Goal: Task Accomplishment & Management: Complete application form

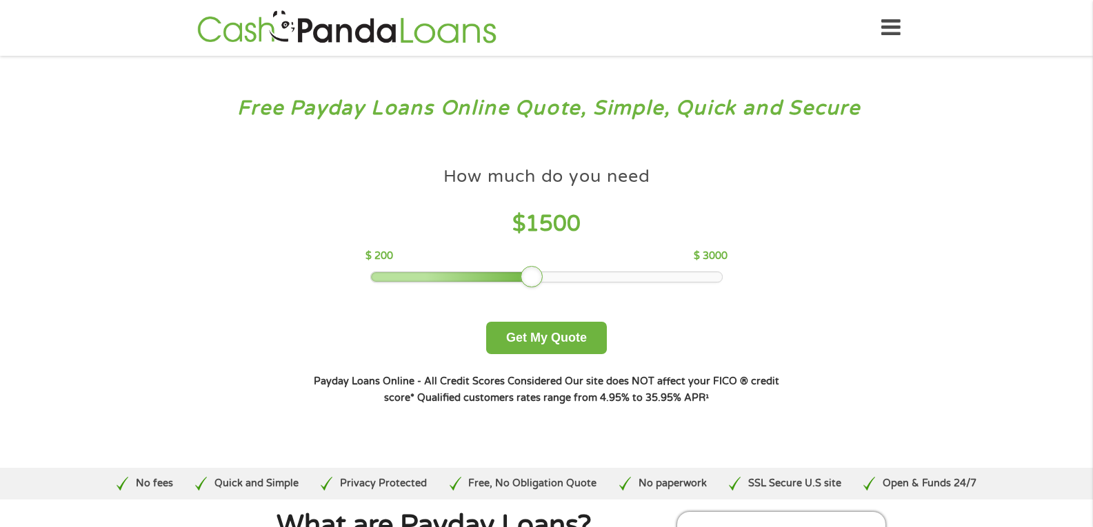
drag, startPoint x: 476, startPoint y: 276, endPoint x: 534, endPoint y: 273, distance: 58.0
click at [534, 273] on div at bounding box center [532, 277] width 22 height 22
click at [532, 338] on button "Get My Quote" at bounding box center [546, 338] width 121 height 32
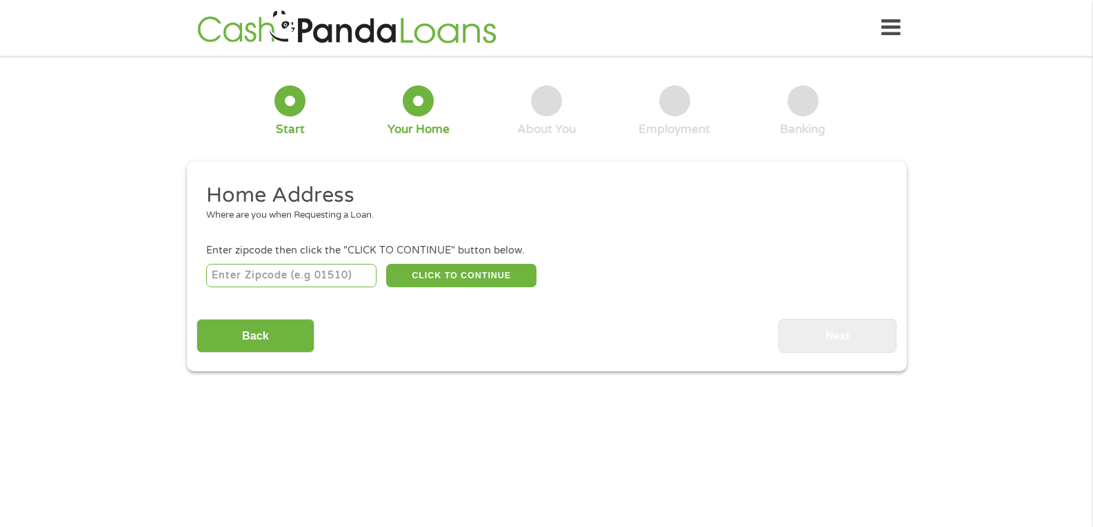
click at [287, 281] on input "number" at bounding box center [291, 275] width 170 height 23
type input "65259"
click at [431, 283] on button "CLICK TO CONTINUE" at bounding box center [461, 275] width 150 height 23
type input "65259"
type input "Huntsville"
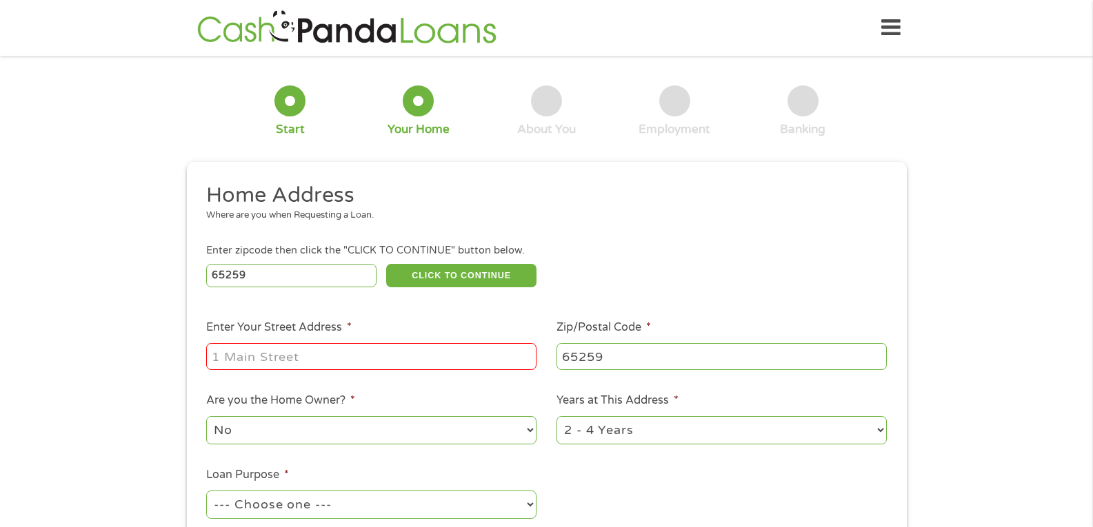
click at [375, 357] on input "Enter Your Street Address *" at bounding box center [371, 356] width 330 height 26
type input "109 East Mulberry Street"
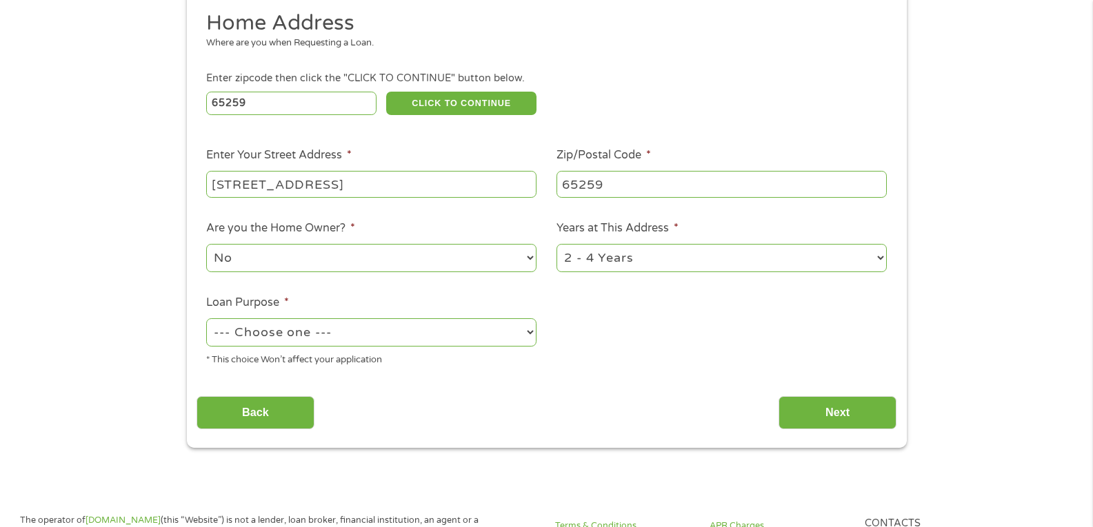
scroll to position [174, 0]
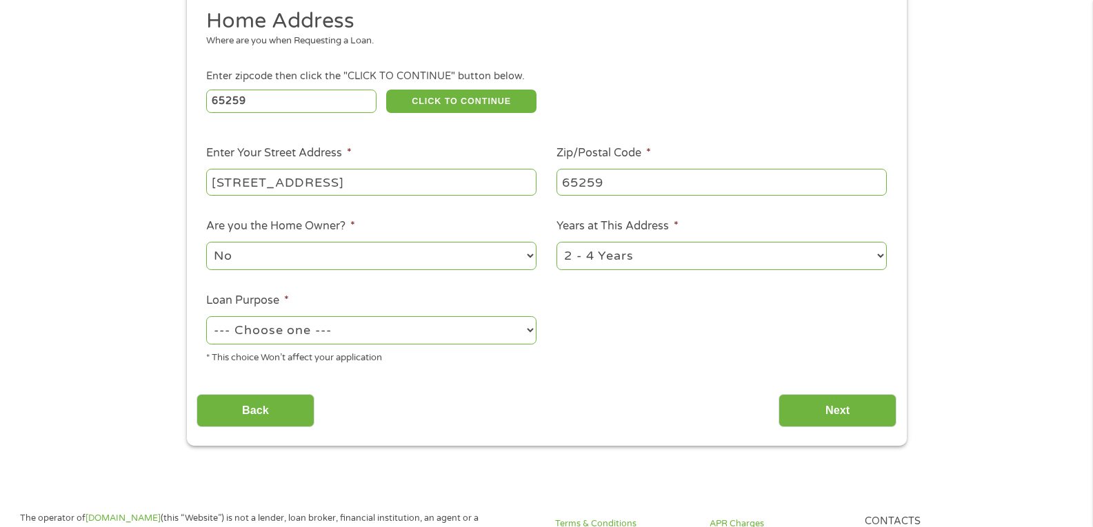
click at [759, 257] on select "1 Year or less 1 - 2 Years 2 - 4 Years Over 4 Years" at bounding box center [721, 256] width 330 height 28
select select "60months"
click at [556, 242] on select "1 Year or less 1 - 2 Years 2 - 4 Years Over 4 Years" at bounding box center [721, 256] width 330 height 28
click at [453, 333] on select "--- Choose one --- Pay Bills Debt Consolidation Home Improvement Major Purchase…" at bounding box center [371, 330] width 330 height 28
select select "shorttermcash"
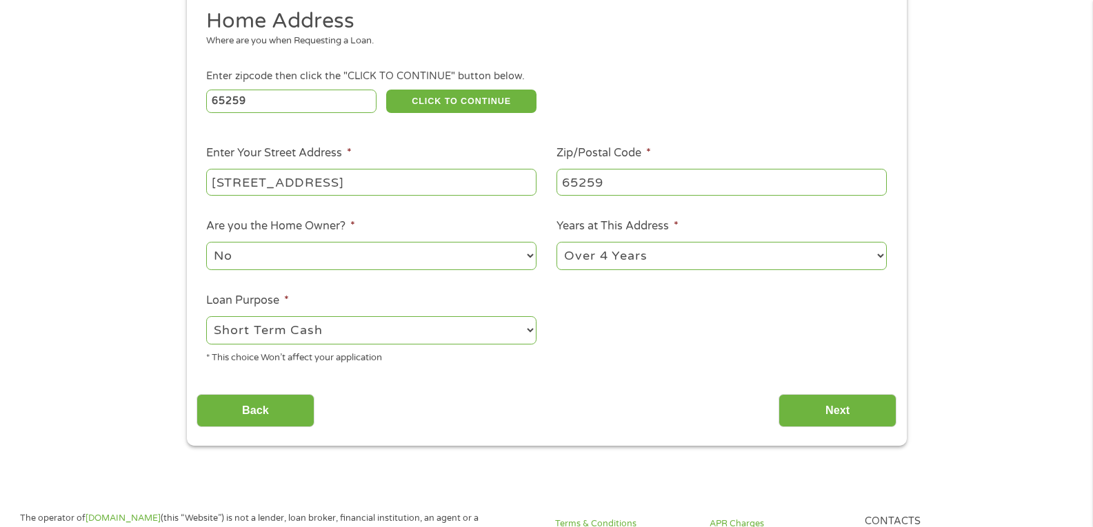
click at [206, 316] on select "--- Choose one --- Pay Bills Debt Consolidation Home Improvement Major Purchase…" at bounding box center [371, 330] width 330 height 28
click at [818, 416] on input "Next" at bounding box center [837, 411] width 118 height 34
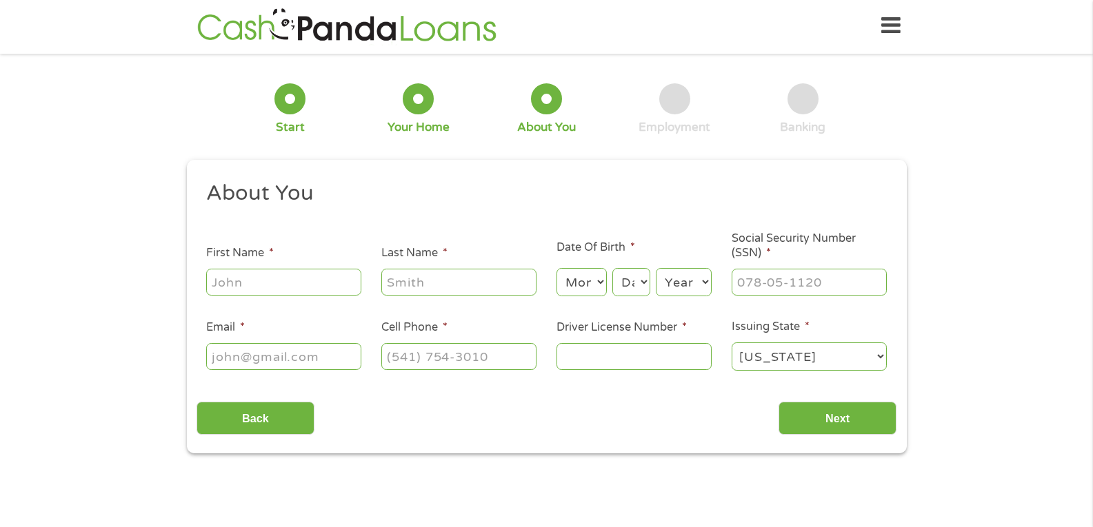
scroll to position [0, 0]
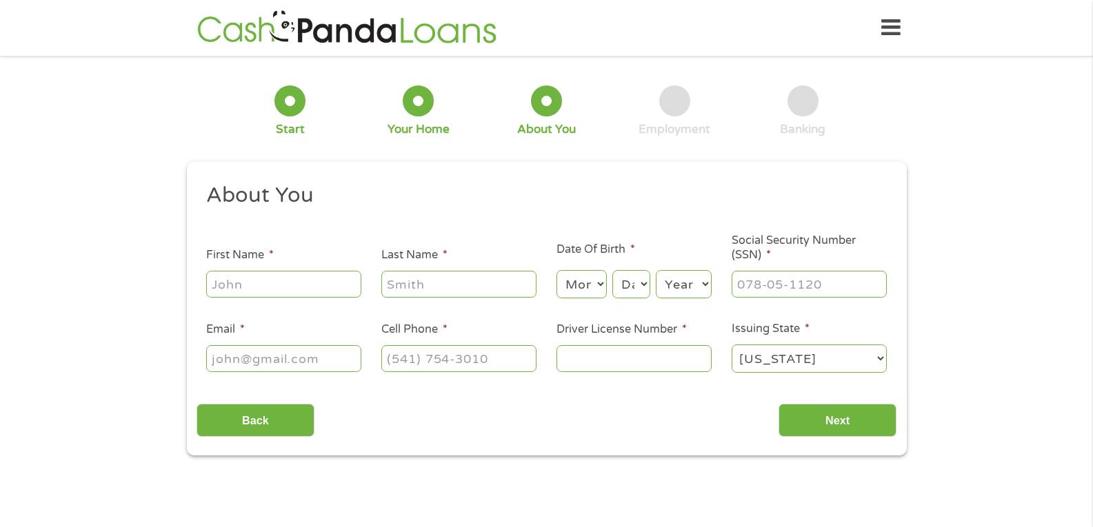
click at [331, 275] on input "First Name *" at bounding box center [283, 284] width 155 height 26
type input "Daniel"
type input "Buckman"
type input "dbuckman6578@gmail.com"
type input "(573) 416-6550"
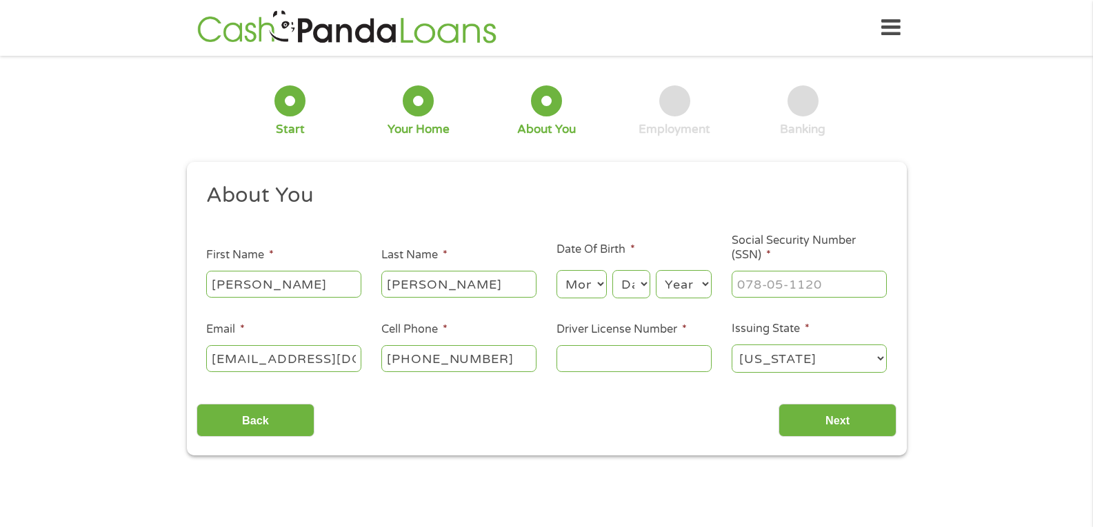
click at [589, 291] on select "Month 1 2 3 4 5 6 7 8 9 10 11 12" at bounding box center [581, 284] width 50 height 28
select select "6"
click at [556, 270] on select "Month 1 2 3 4 5 6 7 8 9 10 11 12" at bounding box center [581, 284] width 50 height 28
click at [631, 287] on select "Day 1 2 3 4 5 6 7 8 9 10 11 12 13 14 15 16 17 18 19 20 21 22 23 24 25 26 27 28 …" at bounding box center [630, 284] width 37 height 28
select select "5"
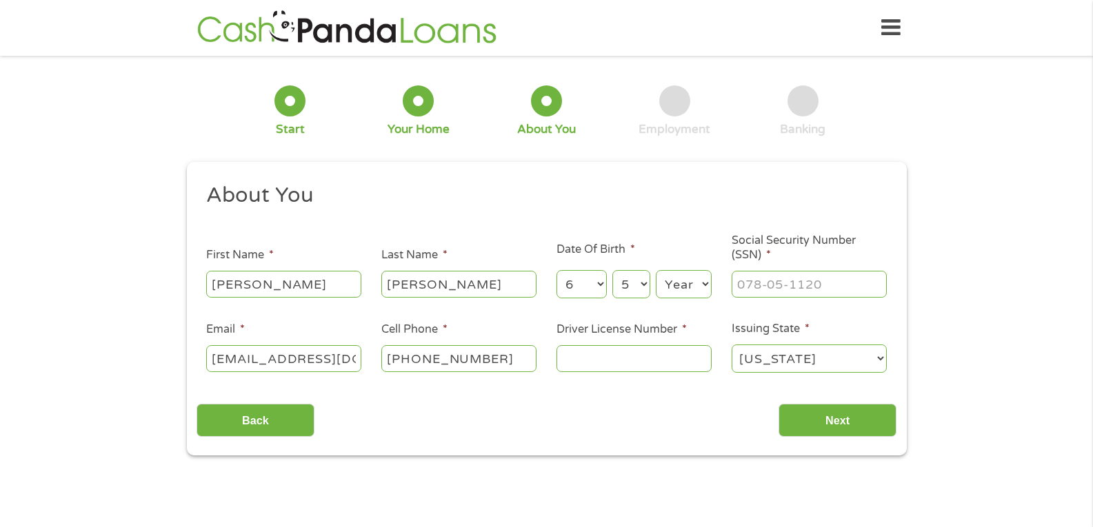
click at [612, 270] on select "Day 1 2 3 4 5 6 7 8 9 10 11 12 13 14 15 16 17 18 19 20 21 22 23 24 25 26 27 28 …" at bounding box center [630, 284] width 37 height 28
click at [682, 285] on select "Year 2007 2006 2005 2004 2003 2002 2001 2000 1999 1998 1997 1996 1995 1994 1993…" at bounding box center [684, 284] width 56 height 28
select select "1978"
click at [656, 270] on select "Year 2007 2006 2005 2004 2003 2002 2001 2000 1999 1998 1997 1996 1995 1994 1993…" at bounding box center [684, 284] width 56 height 28
click at [787, 285] on input "___-__-____" at bounding box center [808, 284] width 155 height 26
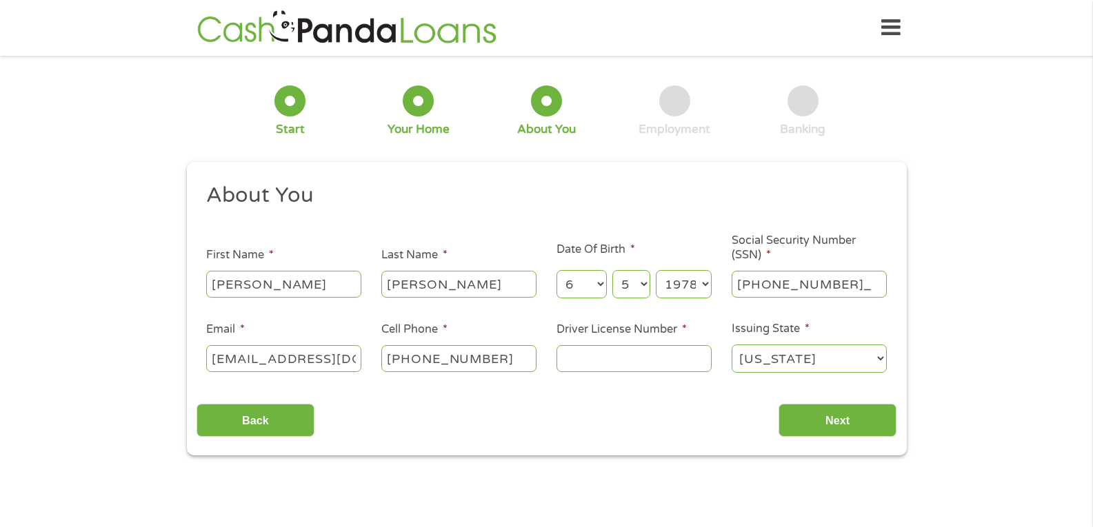
type input "491-88-1686"
click at [633, 363] on input "Driver License Number *" at bounding box center [633, 358] width 155 height 26
type input "W043095002"
click at [829, 417] on input "Next" at bounding box center [837, 421] width 118 height 34
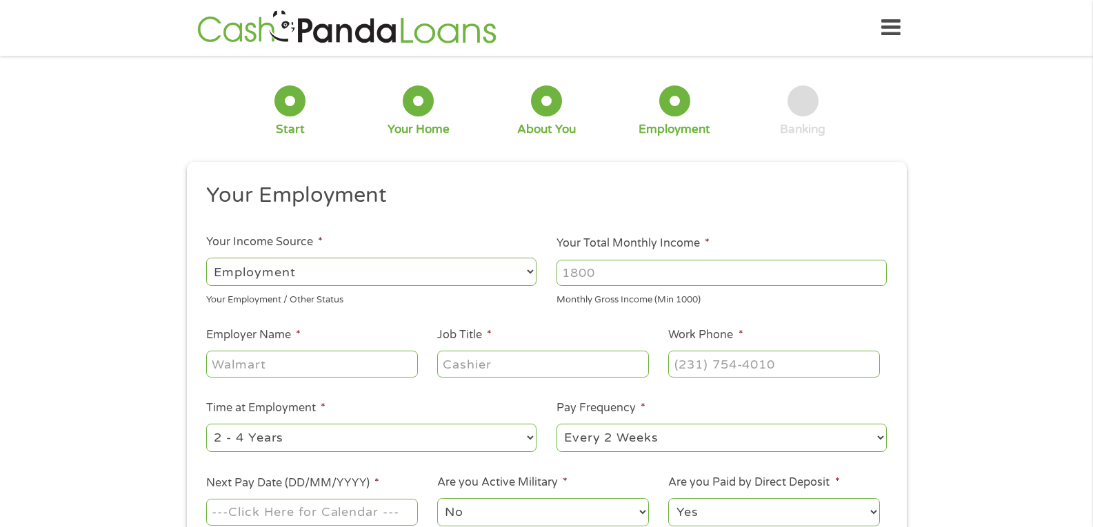
click at [611, 272] on input "Your Total Monthly Income *" at bounding box center [721, 273] width 330 height 26
type input "5000"
click at [326, 363] on input "Employer Name *" at bounding box center [311, 364] width 211 height 26
type input "Stine Seed"
type input "Independent Sales Reo"
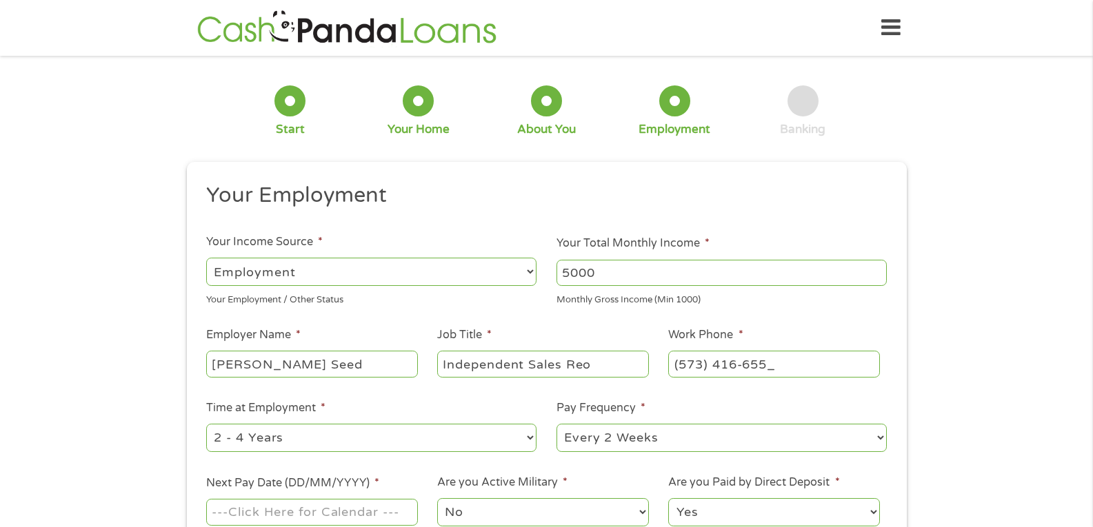
type input "(573) 416-6550"
click at [340, 441] on select "--- Choose one --- 1 Year or less 1 - 2 Years 2 - 4 Years Over 4 Years" at bounding box center [371, 438] width 330 height 28
select select "12months"
click at [206, 424] on select "--- Choose one --- 1 Year or less 1 - 2 Years 2 - 4 Years Over 4 Years" at bounding box center [371, 438] width 330 height 28
click at [625, 441] on select "--- Choose one --- Every 2 Weeks Every Week Monthly Semi-Monthly" at bounding box center [721, 438] width 330 height 28
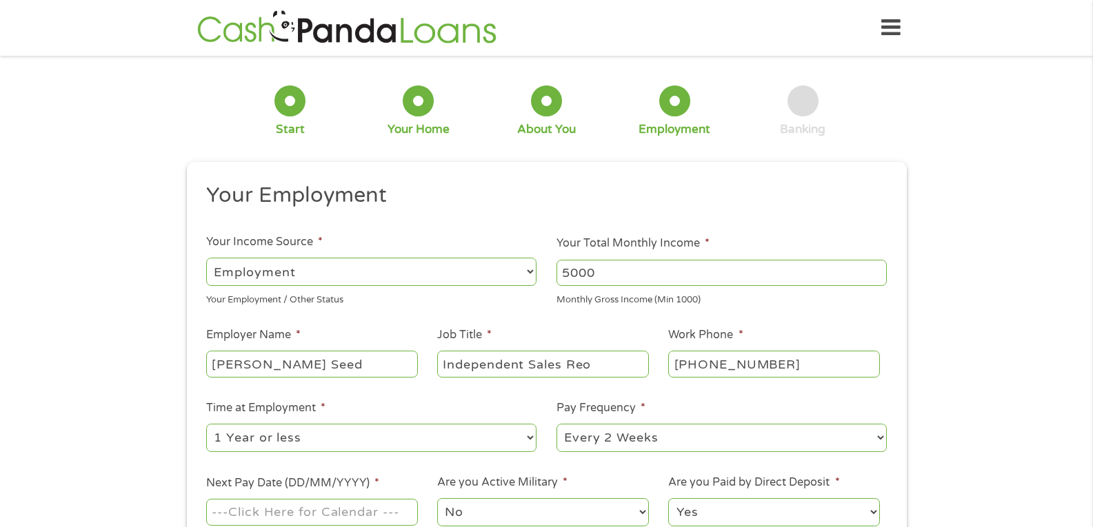
select select "monthly"
click at [556, 424] on select "--- Choose one --- Every 2 Weeks Every Week Monthly Semi-Monthly" at bounding box center [721, 438] width 330 height 28
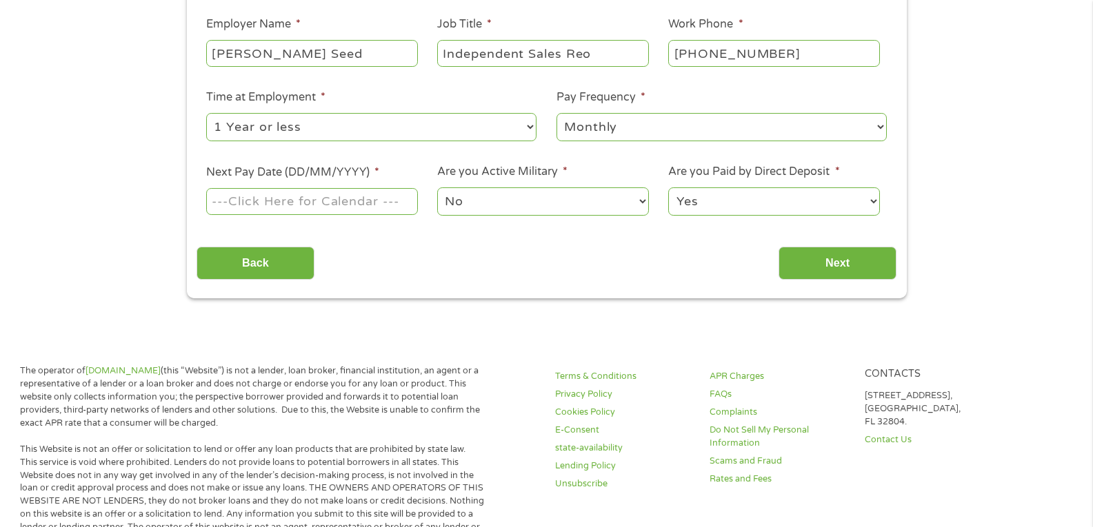
scroll to position [317, 0]
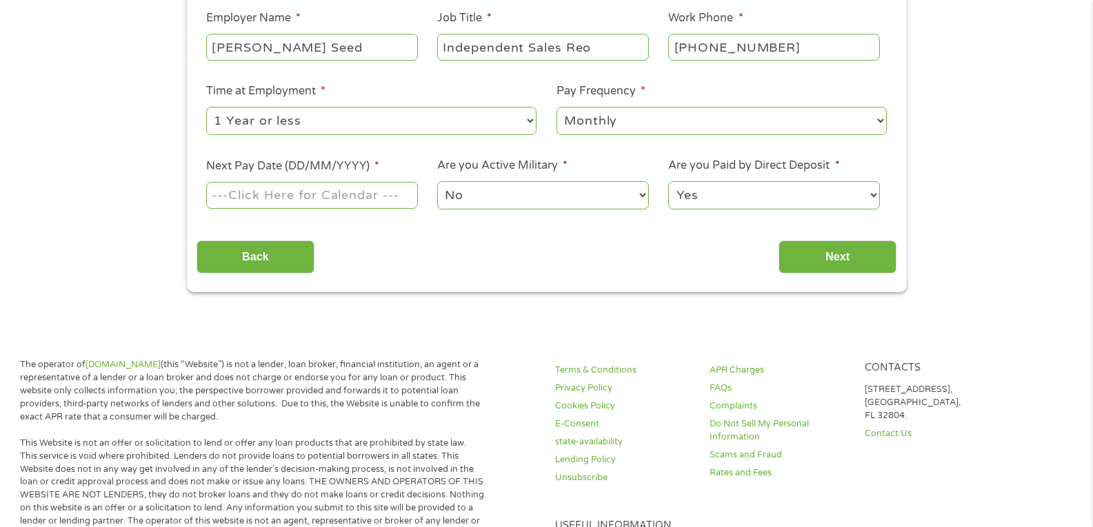
click at [348, 196] on input "Next Pay Date (DD/MM/YYYY) *" at bounding box center [311, 195] width 211 height 26
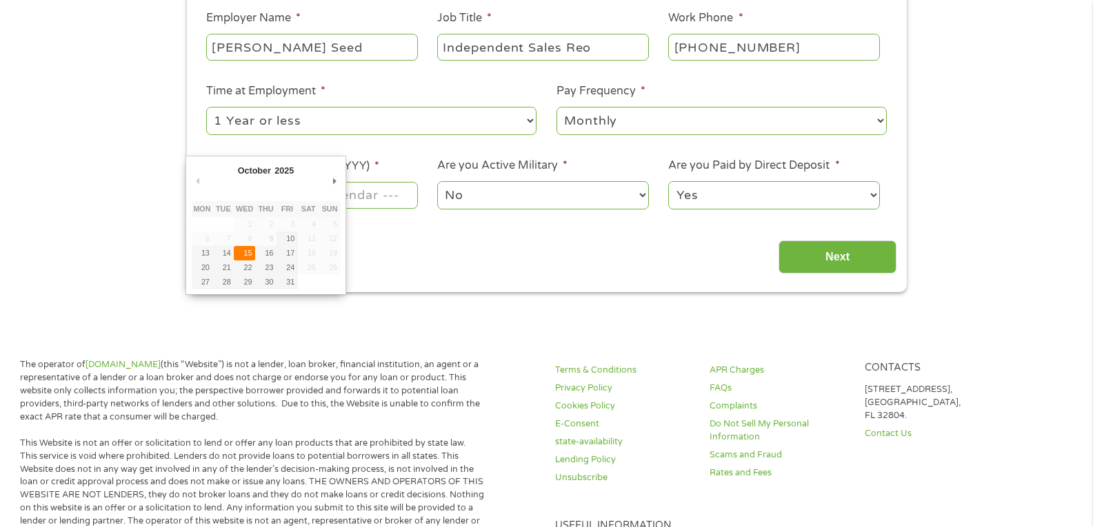
type input "15/10/2025"
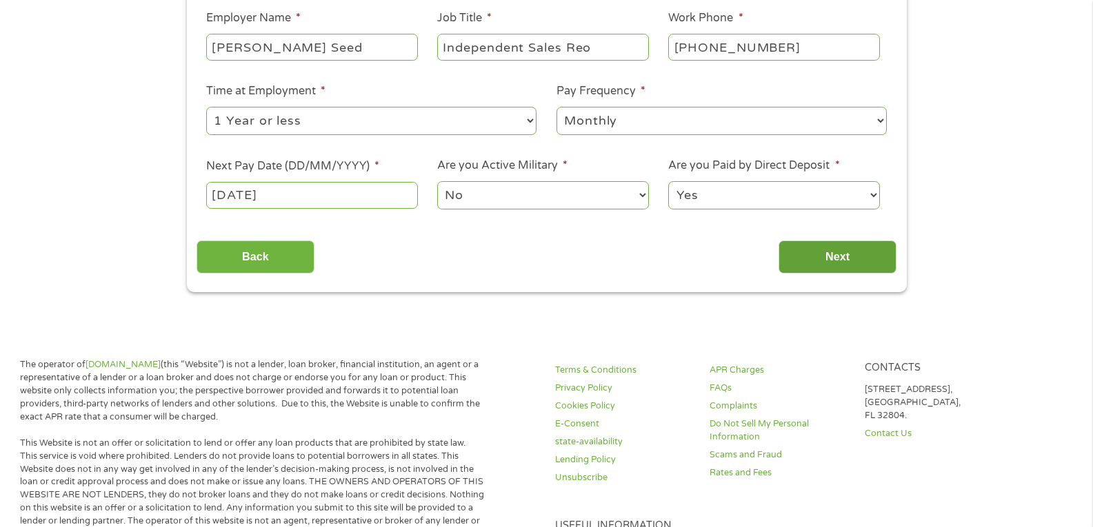
click at [826, 267] on input "Next" at bounding box center [837, 258] width 118 height 34
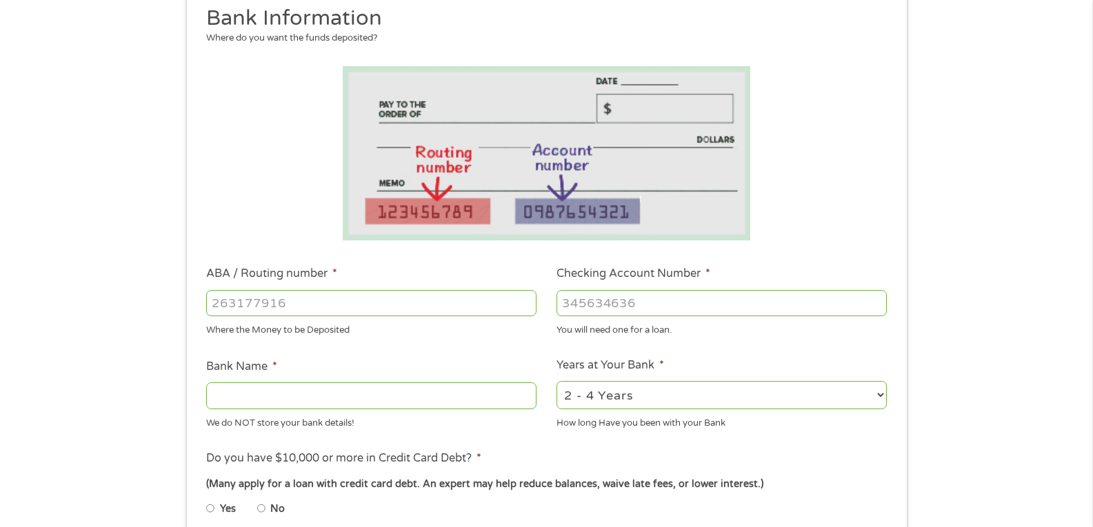
scroll to position [254, 0]
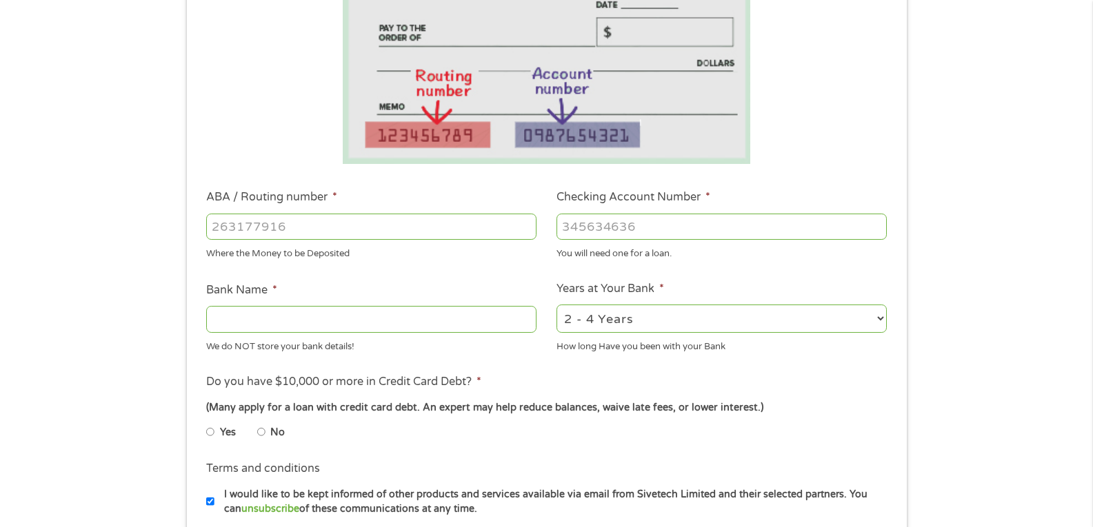
click at [356, 222] on input "ABA / Routing number *" at bounding box center [371, 227] width 330 height 26
type input "081903867"
type input "THE BANK OF MISSOURI"
type input "081903867"
click at [615, 225] on input "Checking Account Number *" at bounding box center [721, 227] width 330 height 26
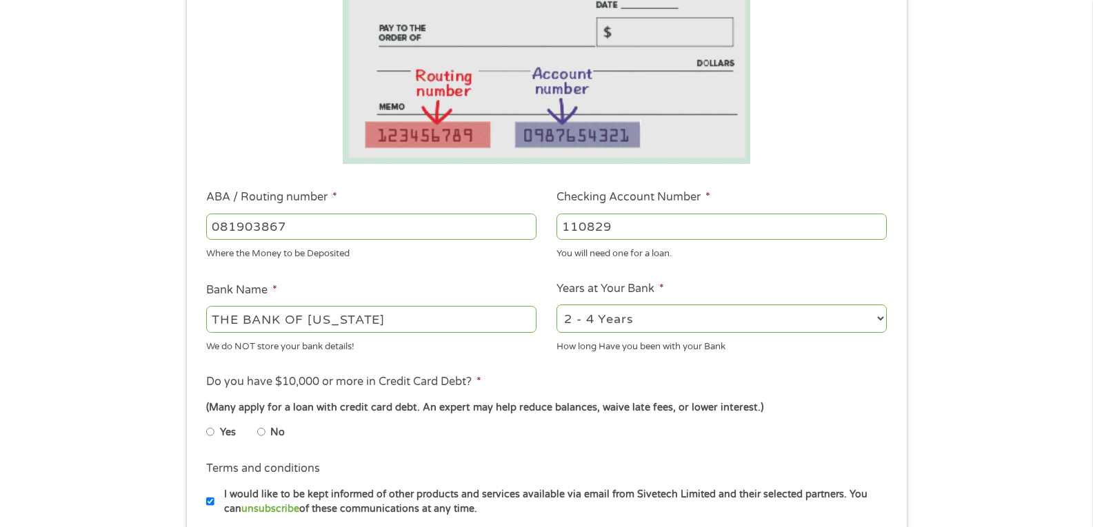
type input "110829"
click at [638, 322] on select "2 - 4 Years 6 - 12 Months 1 - 2 Years Over 4 Years" at bounding box center [721, 319] width 330 height 28
select select "60months"
click at [556, 305] on select "2 - 4 Years 6 - 12 Months 1 - 2 Years Over 4 Years" at bounding box center [721, 319] width 330 height 28
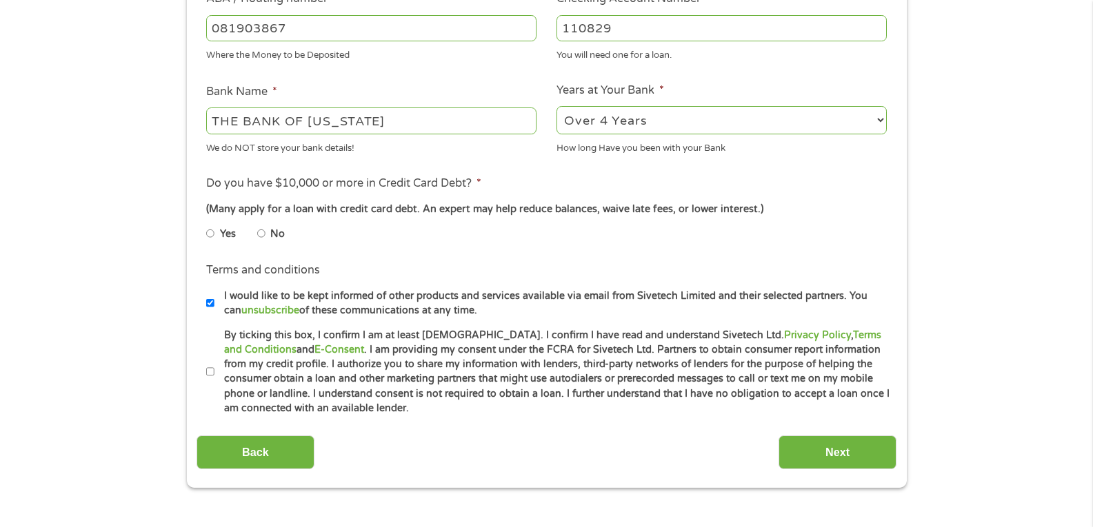
scroll to position [454, 0]
click at [260, 230] on input "No" at bounding box center [261, 232] width 8 height 22
radio input "true"
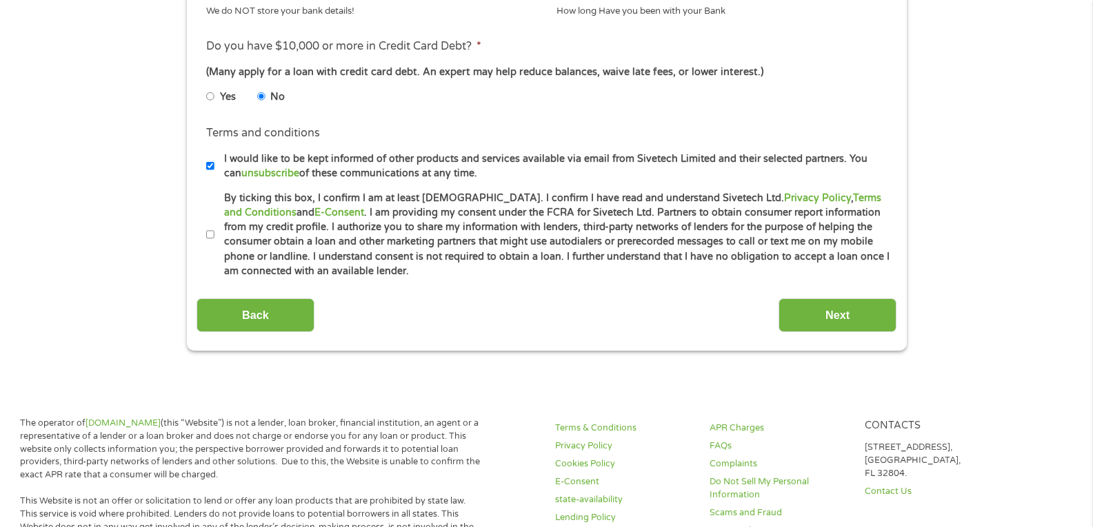
scroll to position [622, 0]
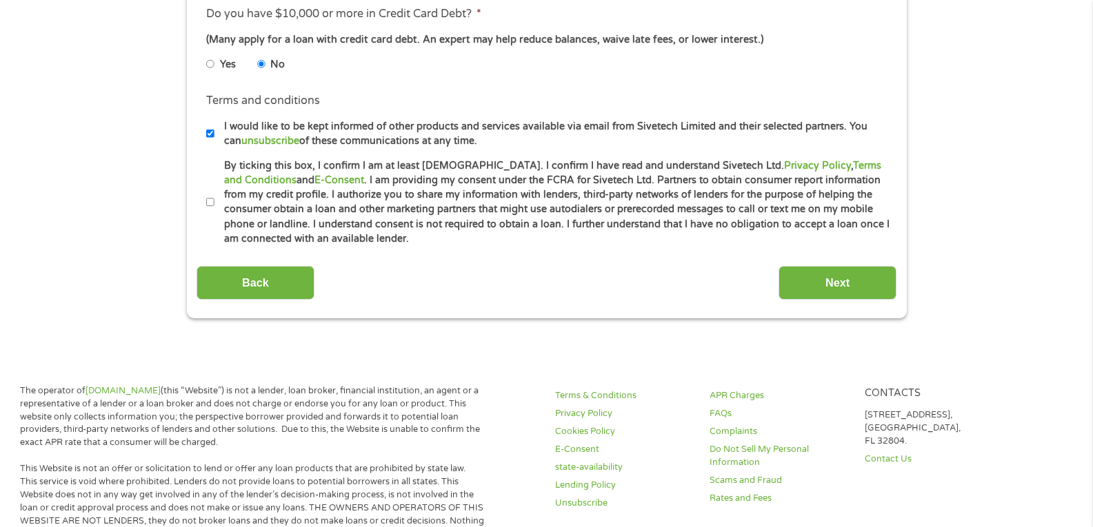
click at [208, 201] on input "By ticking this box, I confirm I am at least 18 years old. I confirm I have rea…" at bounding box center [210, 203] width 8 height 22
checkbox input "true"
click at [823, 285] on input "Next" at bounding box center [837, 283] width 118 height 34
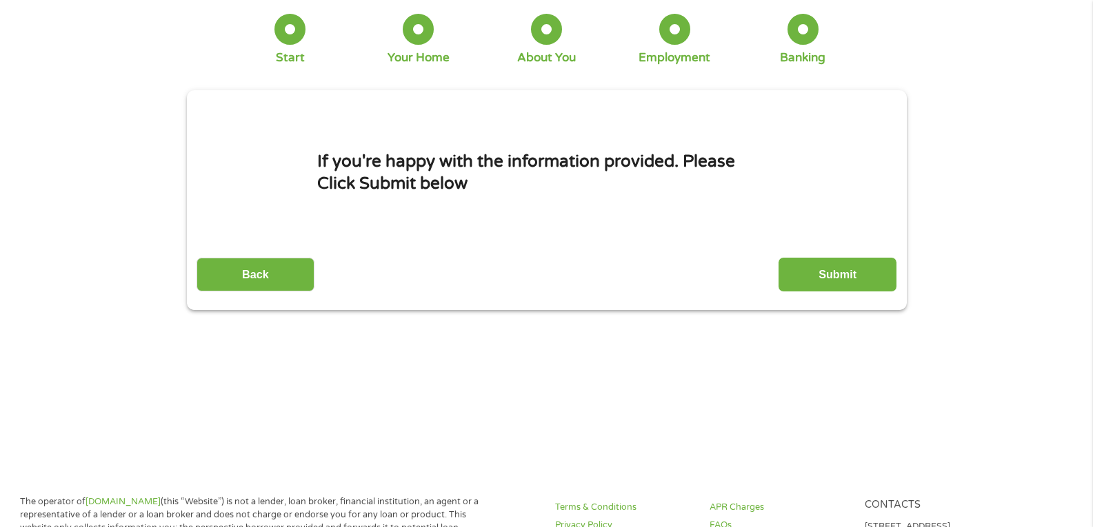
scroll to position [0, 0]
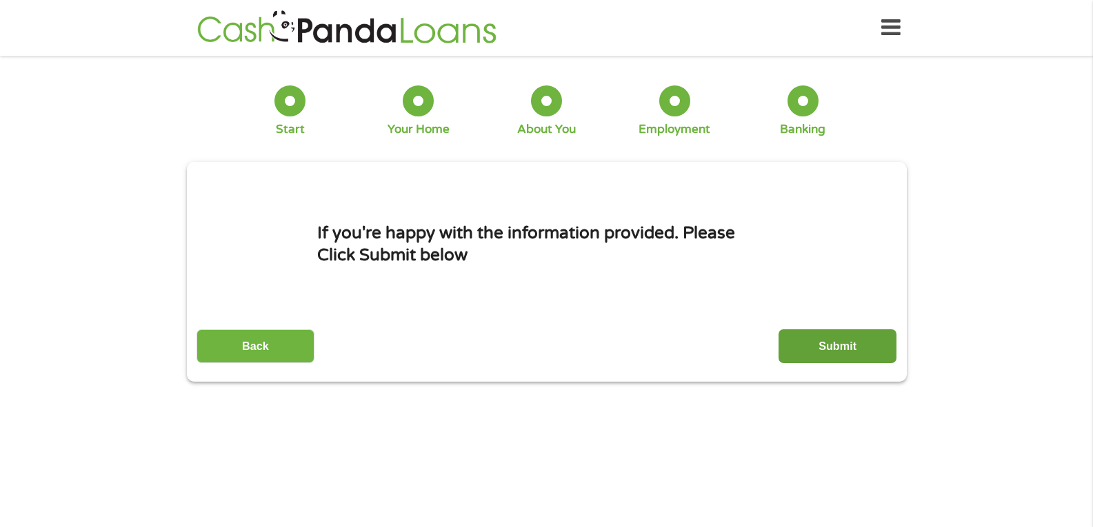
click at [840, 339] on input "Submit" at bounding box center [837, 347] width 118 height 34
